Goal: Find contact information: Find contact information

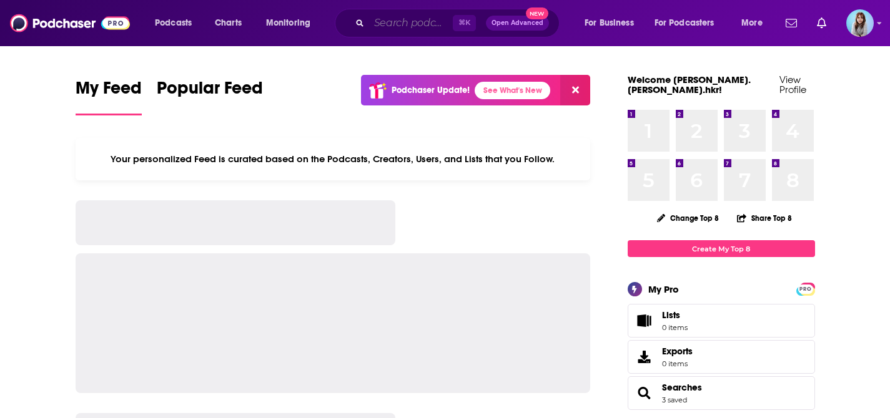
click at [388, 25] on input "Search podcasts, credits, & more..." at bounding box center [411, 23] width 84 height 20
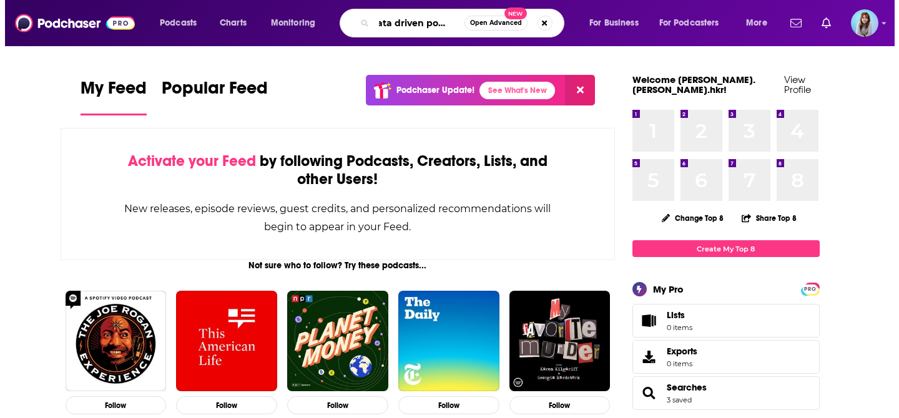
scroll to position [0, 12]
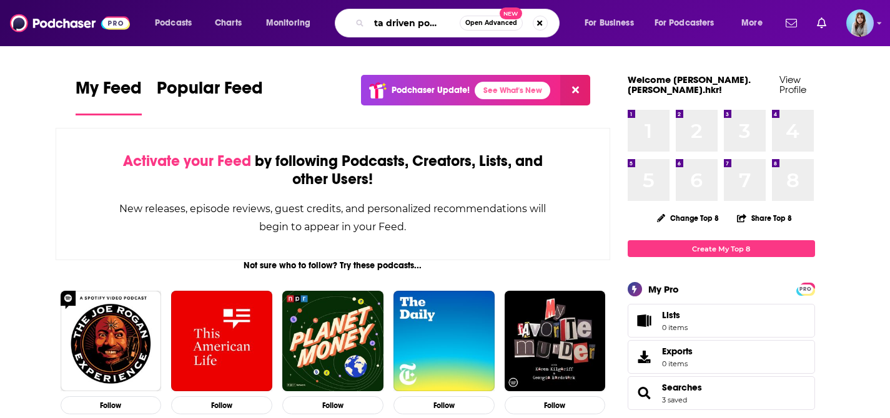
type input "data driven podcast"
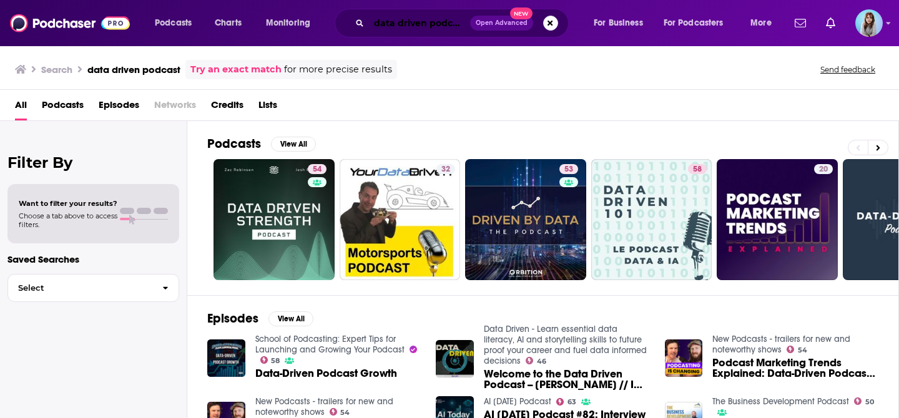
click at [420, 31] on input "data driven podcast" at bounding box center [419, 23] width 101 height 20
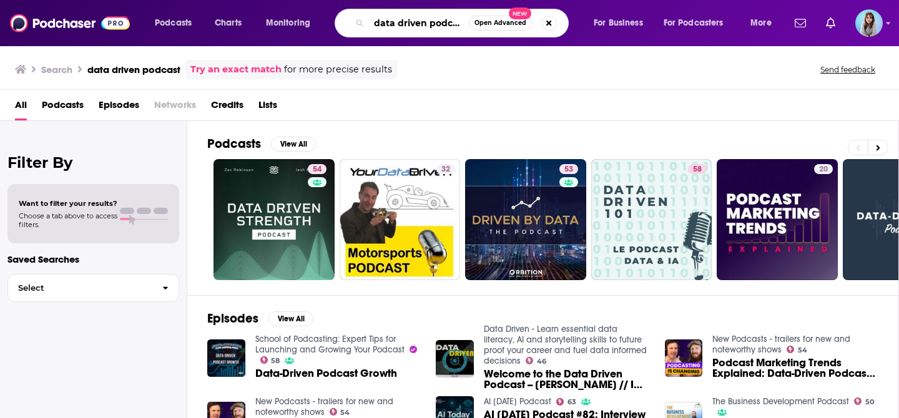
click at [420, 30] on input "data driven podcast" at bounding box center [419, 23] width 100 height 20
click at [419, 27] on input "data driven podcast" at bounding box center [419, 23] width 100 height 20
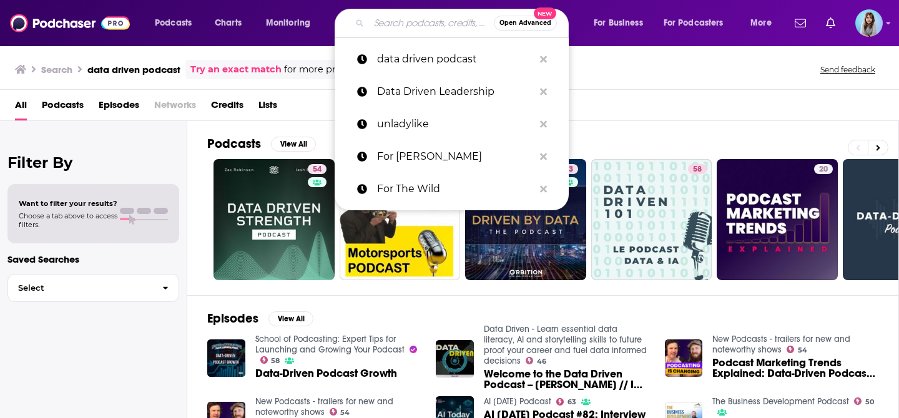
paste input "Data Driven Leadership"
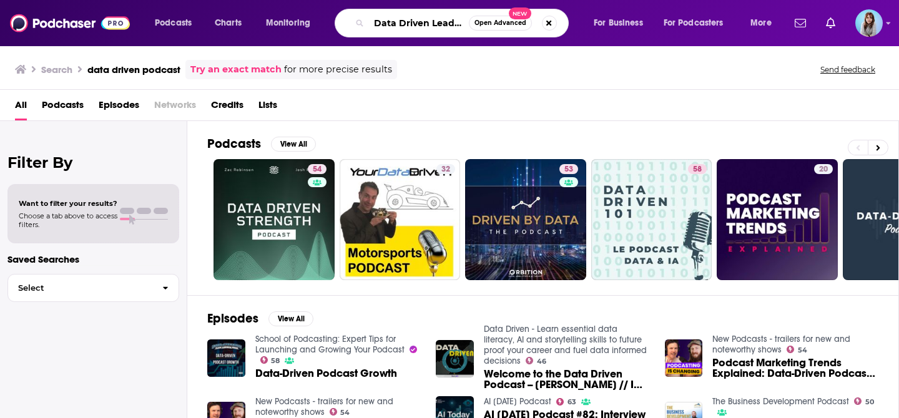
scroll to position [0, 19]
type input "Data Driven Leadership"
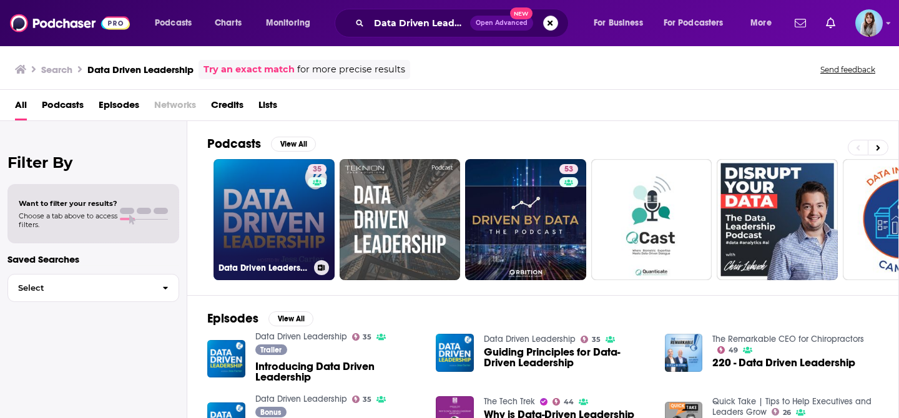
click at [290, 219] on link "35 Data Driven Leadership" at bounding box center [274, 219] width 121 height 121
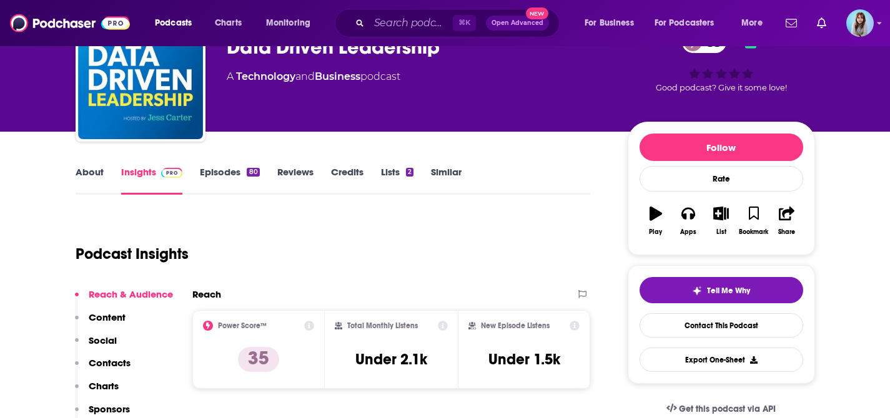
scroll to position [136, 0]
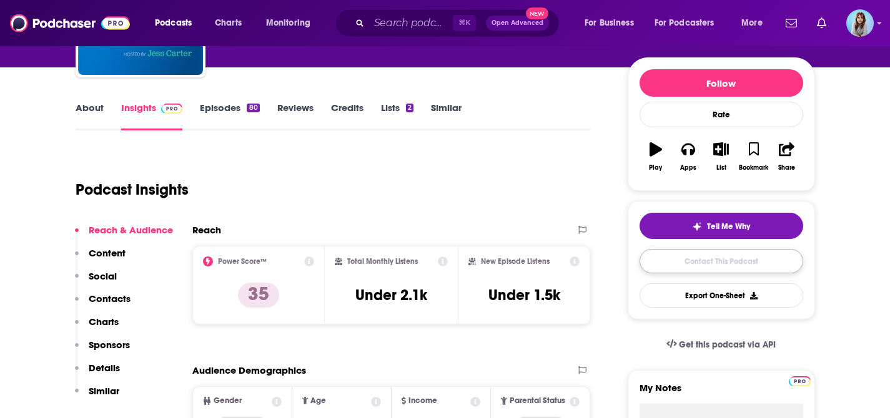
click at [747, 262] on link "Contact This Podcast" at bounding box center [721, 261] width 164 height 24
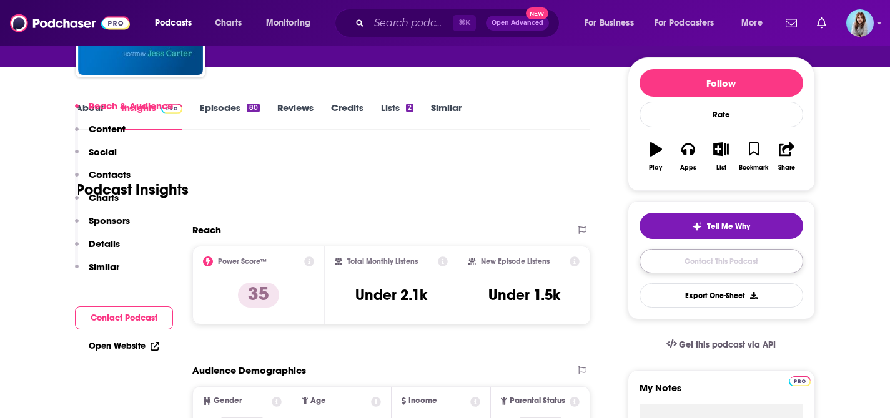
scroll to position [1188, 0]
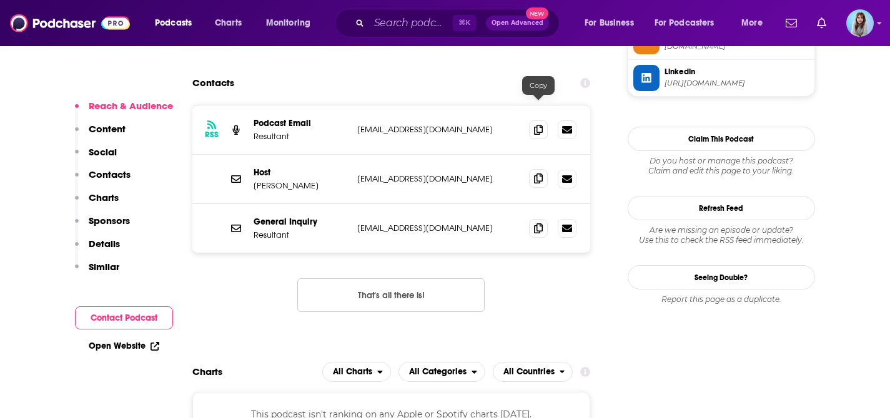
click at [543, 169] on span at bounding box center [538, 178] width 19 height 19
